Goal: Task Accomplishment & Management: Manage account settings

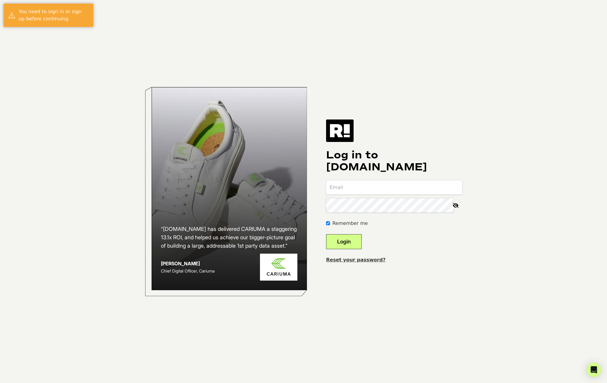
type input "[PERSON_NAME][EMAIL_ADDRESS][DOMAIN_NAME]"
click at [353, 241] on button "Login" at bounding box center [344, 241] width 36 height 15
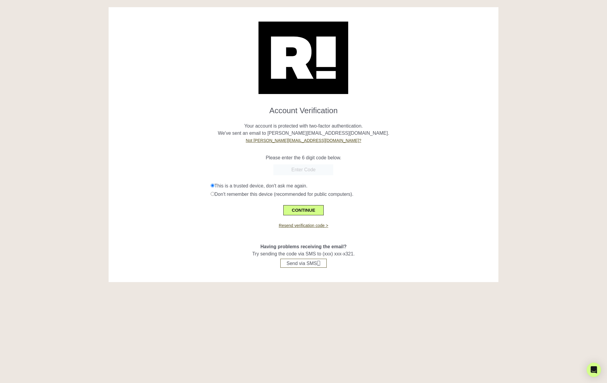
click at [303, 166] on input "text" at bounding box center [304, 169] width 60 height 11
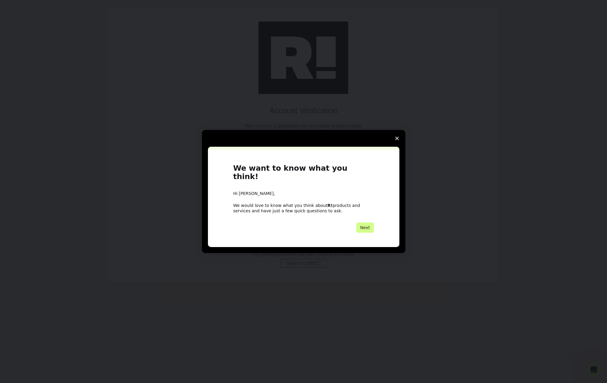
click at [398, 140] on icon "Close survey" at bounding box center [397, 138] width 4 height 4
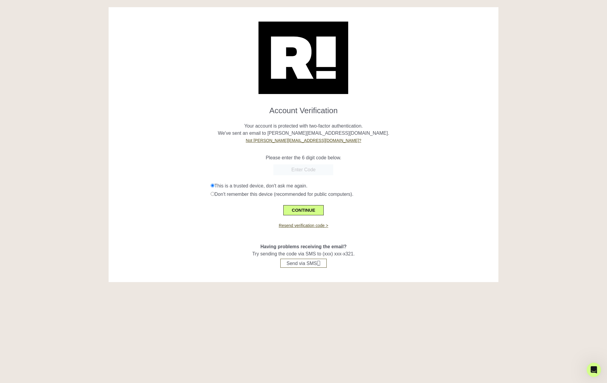
click at [303, 166] on input "text" at bounding box center [304, 169] width 60 height 11
paste input "124343"
type input "124343"
drag, startPoint x: 361, startPoint y: 166, endPoint x: 359, endPoint y: 168, distance: 3.4
click at [360, 166] on div "124343" at bounding box center [303, 169] width 381 height 11
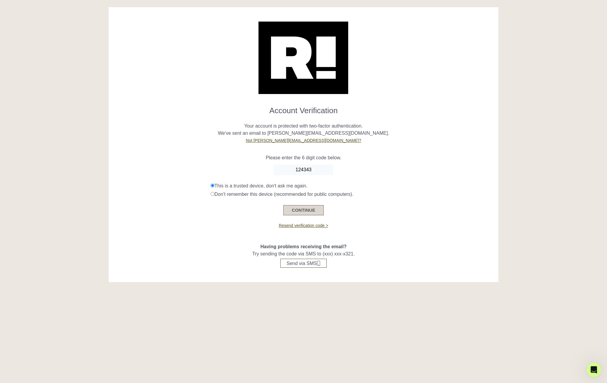
click at [288, 207] on button "CONTINUE" at bounding box center [303, 210] width 40 height 10
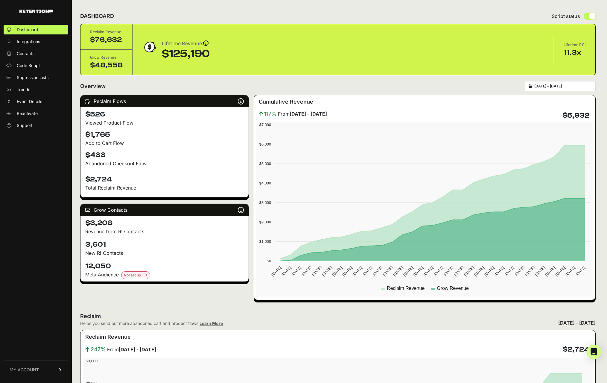
click at [59, 370] on icon at bounding box center [60, 370] width 4 height 4
drag, startPoint x: 121, startPoint y: 275, endPoint x: 87, endPoint y: 266, distance: 35.0
click at [84, 264] on div "12,050 Meta Audience Not set up Set up Meta Audiences Elevate your meta ad game…" at bounding box center [165, 270] width 168 height 22
click at [150, 162] on div "Abandoned Checkout Flow" at bounding box center [164, 163] width 159 height 7
click at [34, 32] on span "Dashboard" at bounding box center [28, 30] width 22 height 6
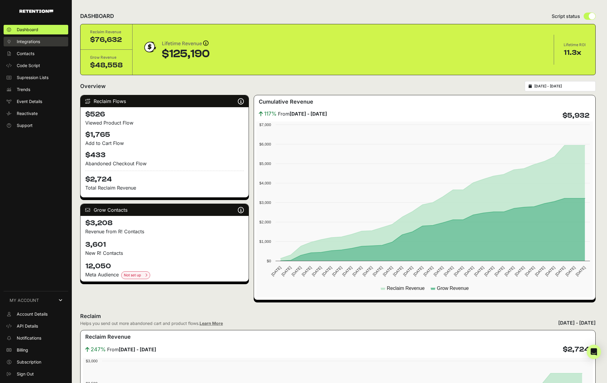
click at [31, 40] on span "Integrations" at bounding box center [28, 42] width 23 height 6
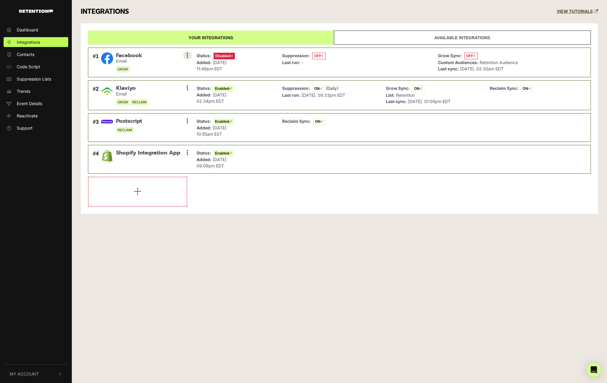
click at [189, 54] on button at bounding box center [187, 55] width 9 height 9
click at [342, 255] on div "Dashboard Integrations Contacts Code Script Suppression Lists Trends Event Deta…" at bounding box center [303, 191] width 607 height 383
